Goal: Information Seeking & Learning: Find specific fact

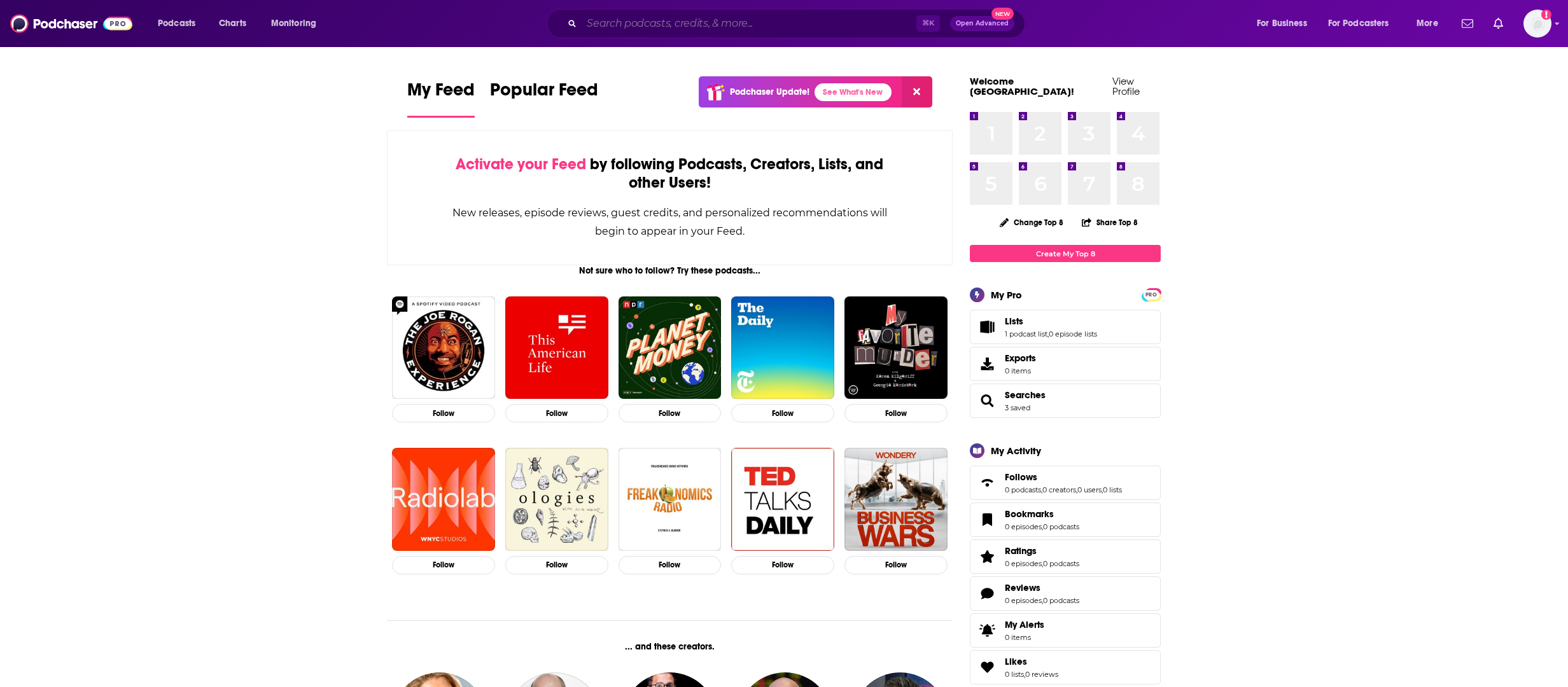
click at [641, 24] on input "Search podcasts, credits, & more..." at bounding box center [748, 24] width 335 height 21
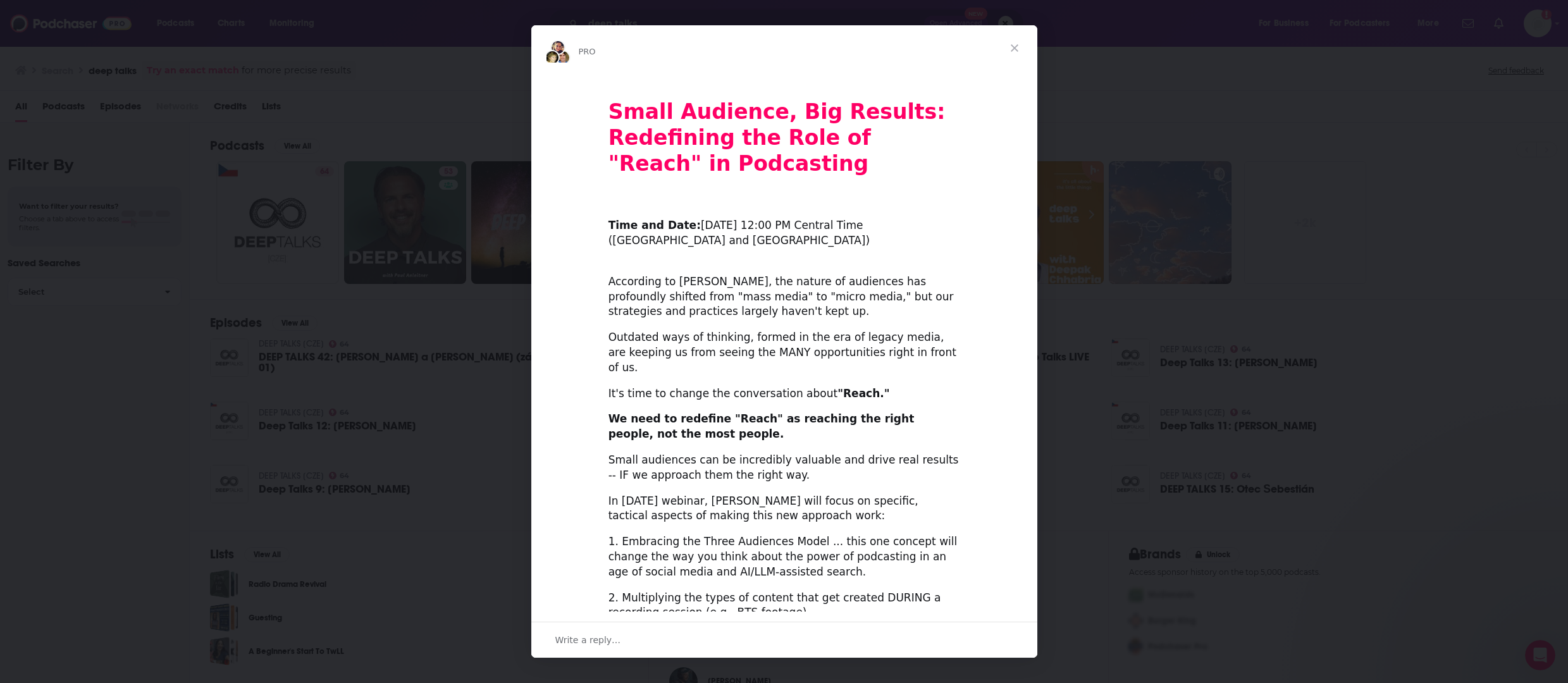
click at [497, 390] on div "Intercom messenger" at bounding box center [784, 342] width 1568 height 683
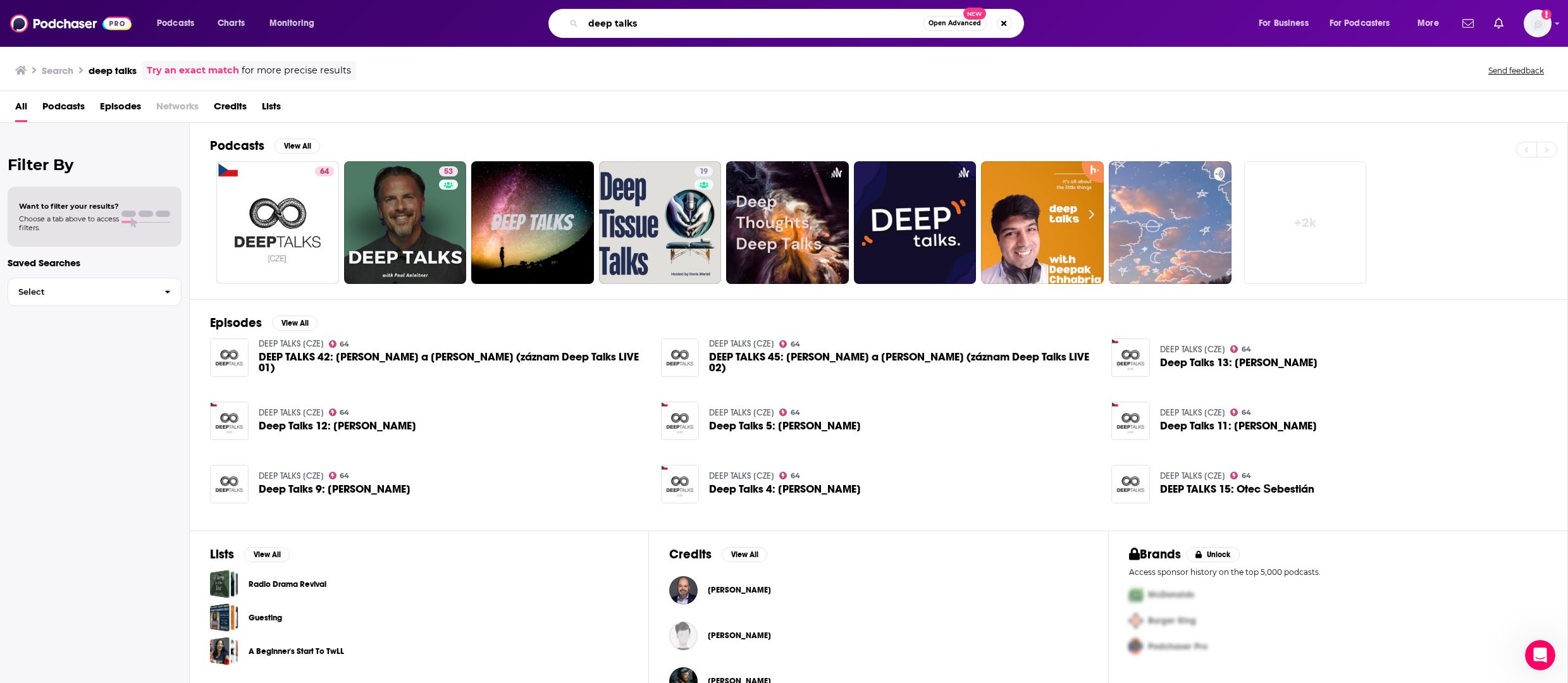
click at [686, 21] on input "deep talks" at bounding box center [753, 24] width 340 height 21
paste input "Anleitner"
type input "deep talks [PERSON_NAME]"
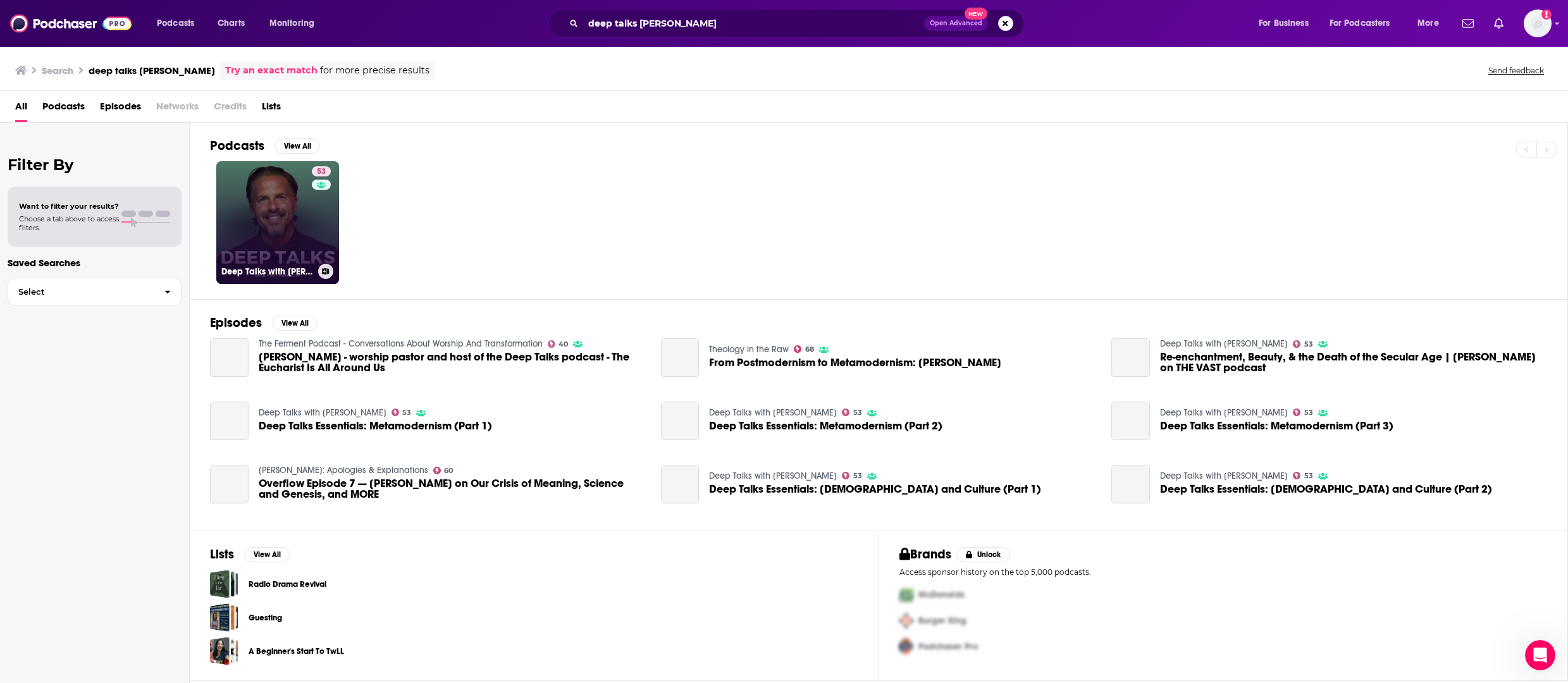
click at [292, 233] on link "53 Deep Talks with [PERSON_NAME]" at bounding box center [277, 222] width 123 height 123
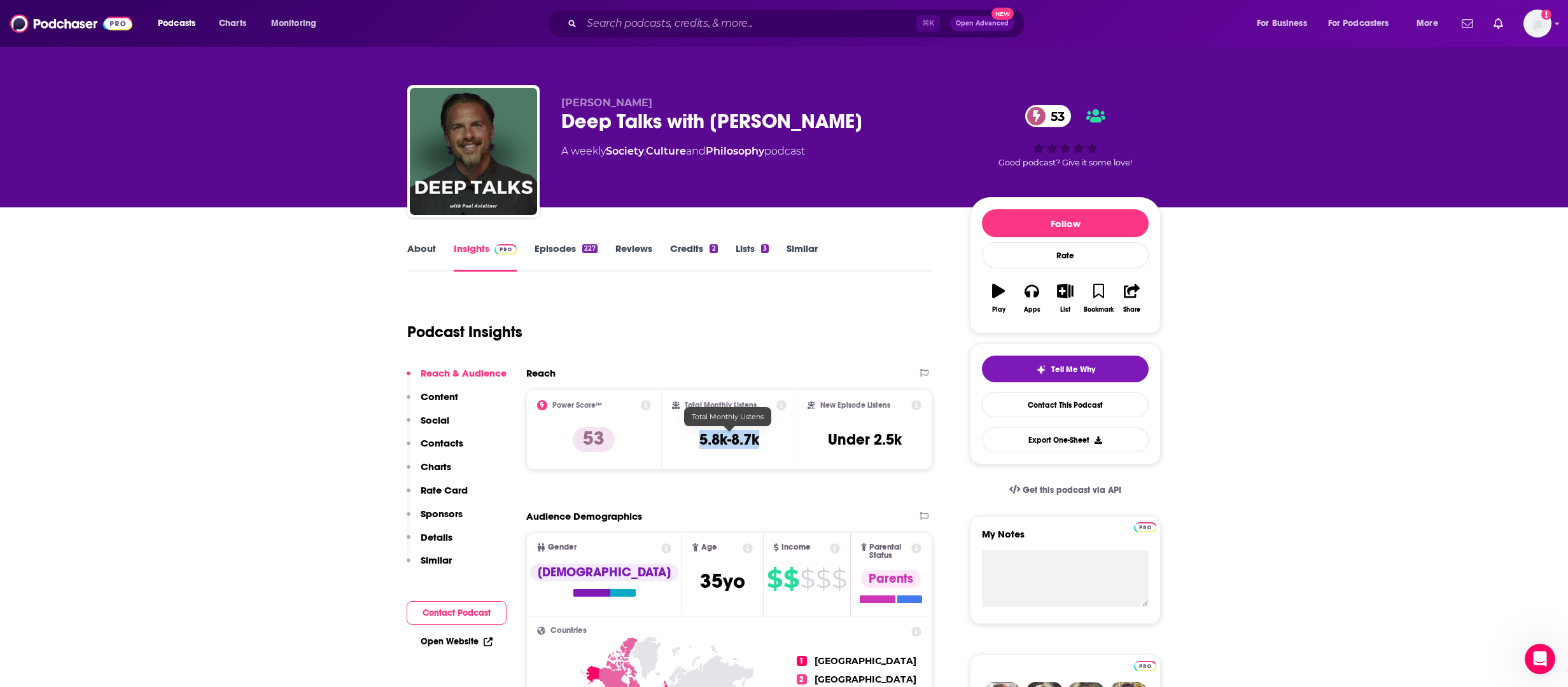
drag, startPoint x: 765, startPoint y: 446, endPoint x: 697, endPoint y: 446, distance: 68.0
click at [697, 446] on div "Total Monthly Listens 5.8k-8.7k" at bounding box center [729, 429] width 115 height 59
copy h3 "5.8k-8.7k"
